Goal: Task Accomplishment & Management: Use online tool/utility

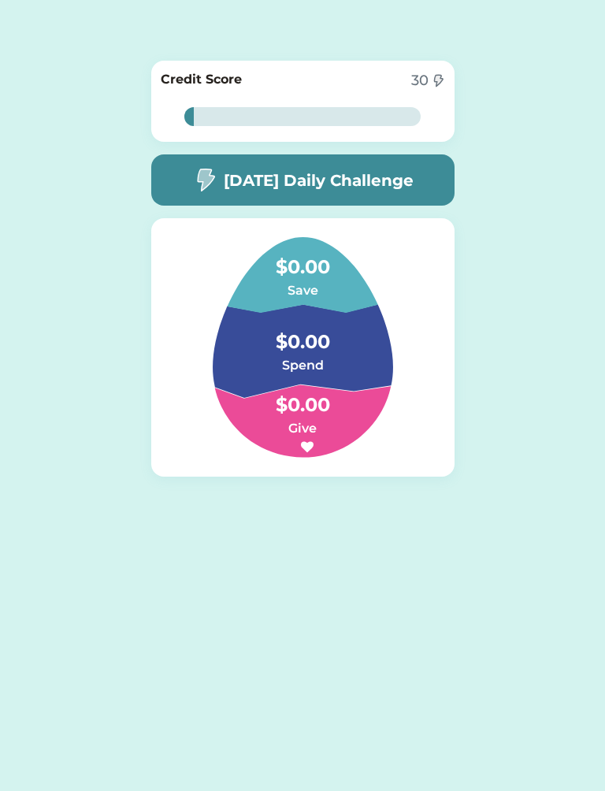
click at [310, 299] on h6 "Save" at bounding box center [303, 290] width 158 height 19
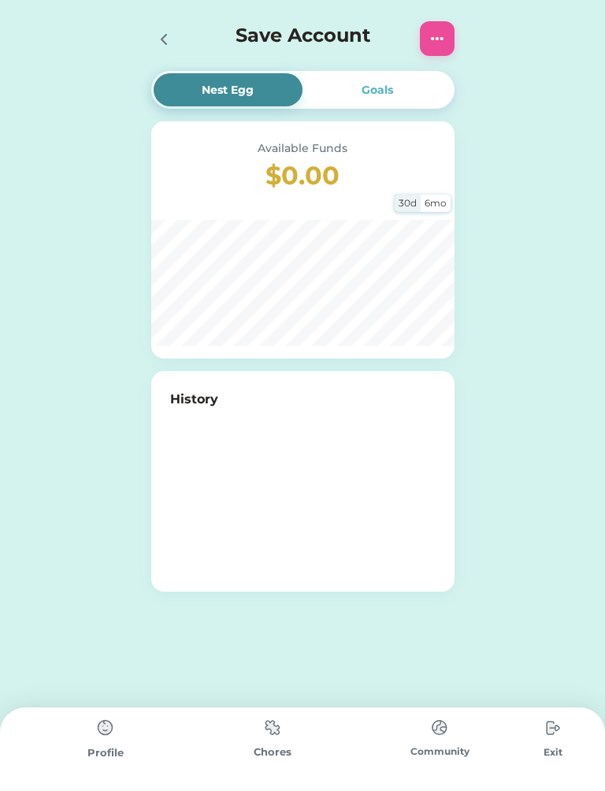
click at [271, 719] on img at bounding box center [273, 727] width 32 height 31
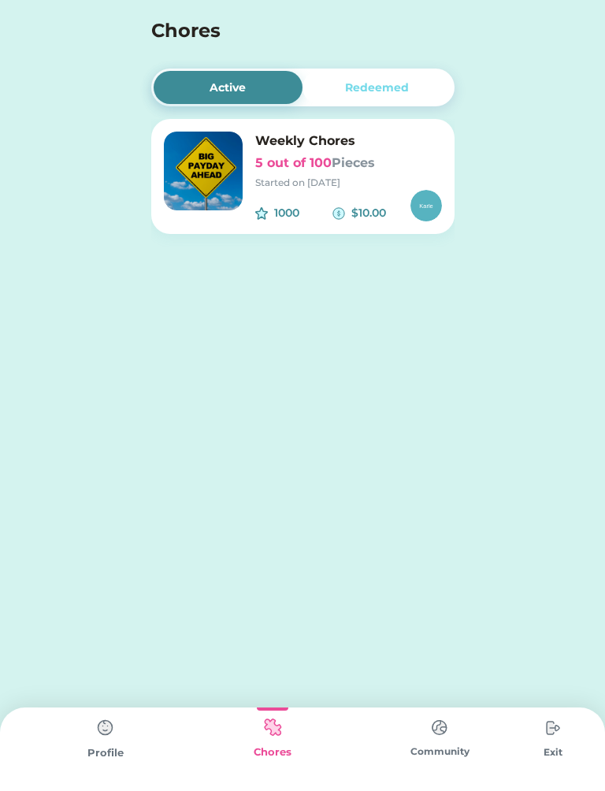
click at [196, 168] on img at bounding box center [203, 171] width 79 height 79
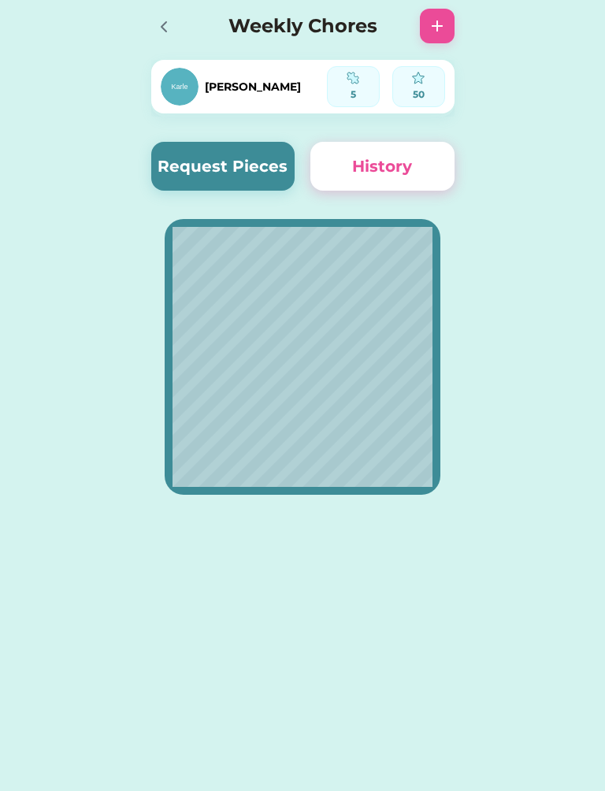
click at [213, 166] on button "Request Pieces" at bounding box center [223, 166] width 144 height 49
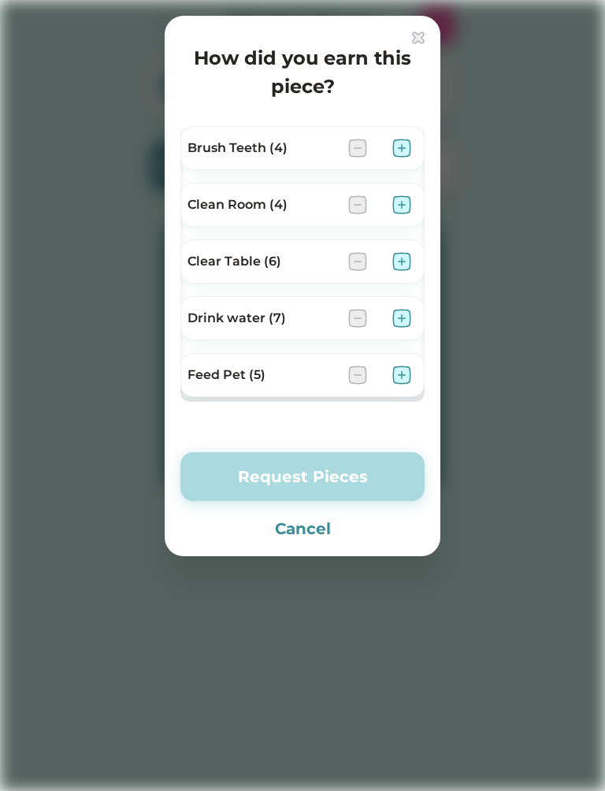
click at [410, 144] on img at bounding box center [401, 148] width 19 height 19
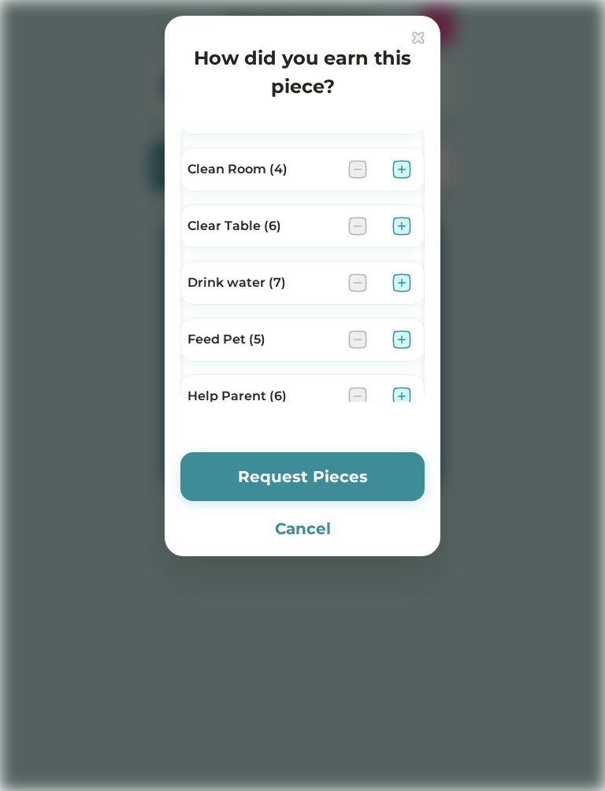
scroll to position [35, 0]
click at [400, 279] on img at bounding box center [401, 283] width 19 height 19
click at [399, 347] on img at bounding box center [401, 340] width 19 height 19
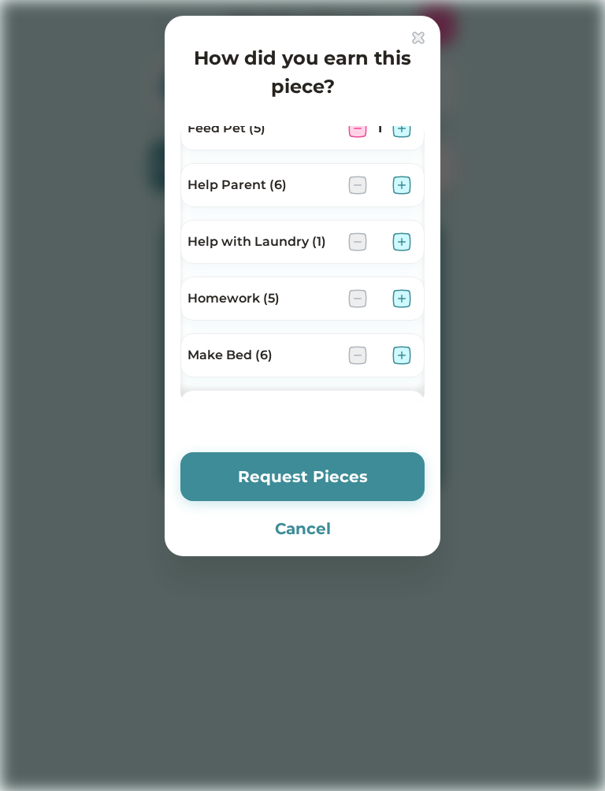
scroll to position [249, 0]
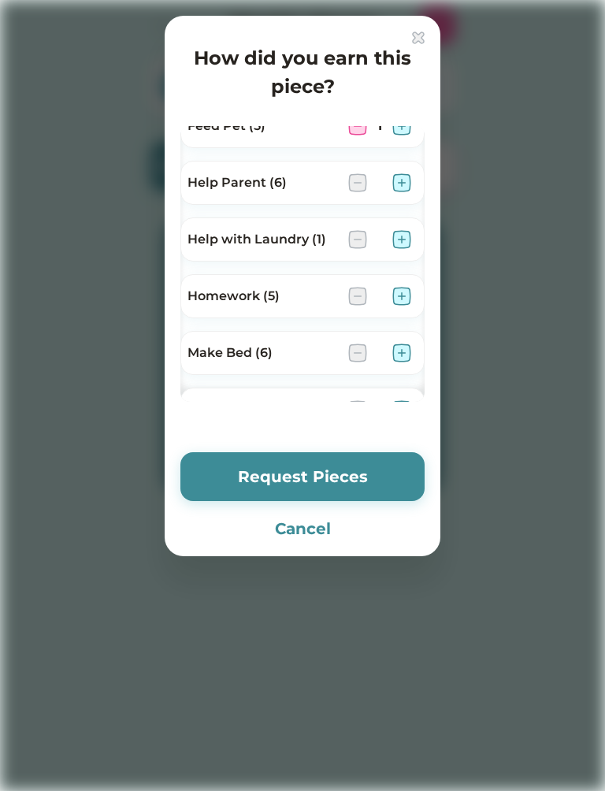
click at [406, 290] on img at bounding box center [401, 296] width 19 height 19
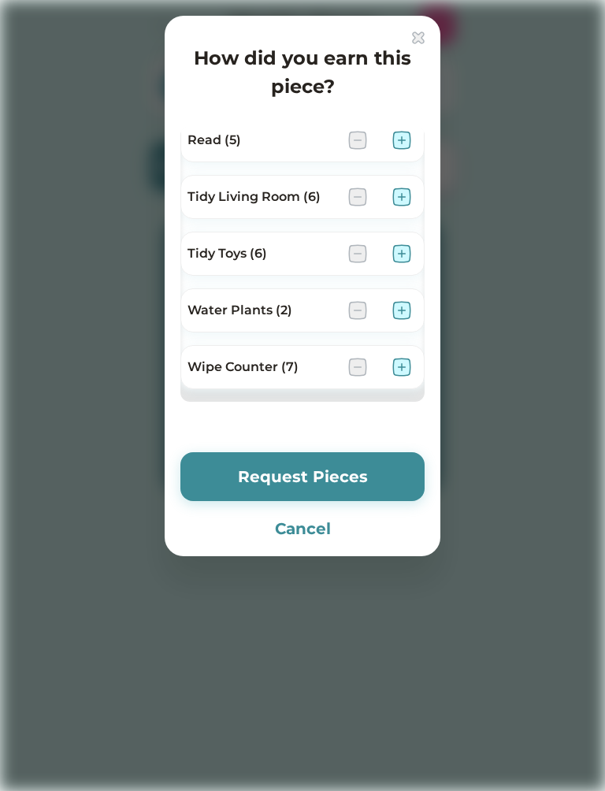
scroll to position [745, 0]
click at [365, 481] on button "Request Pieces" at bounding box center [302, 476] width 244 height 49
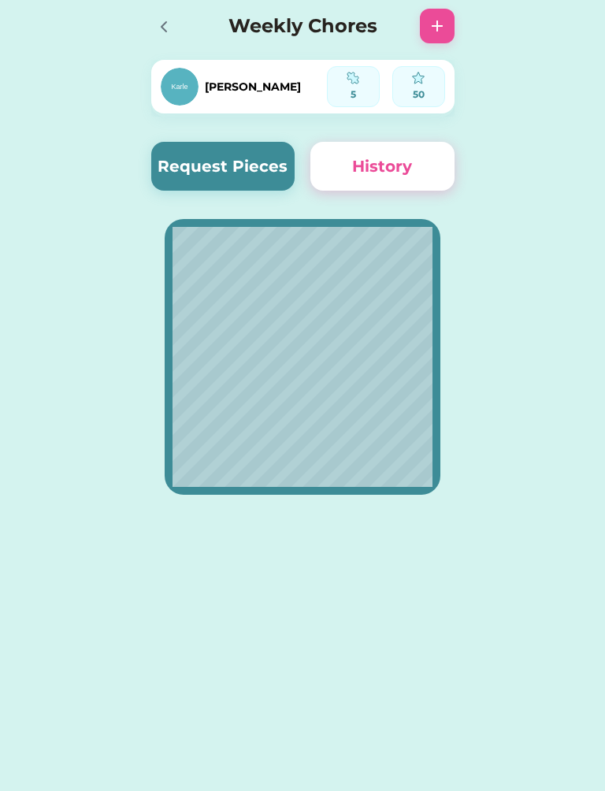
scroll to position [0, 0]
